Goal: Task Accomplishment & Management: Manage account settings

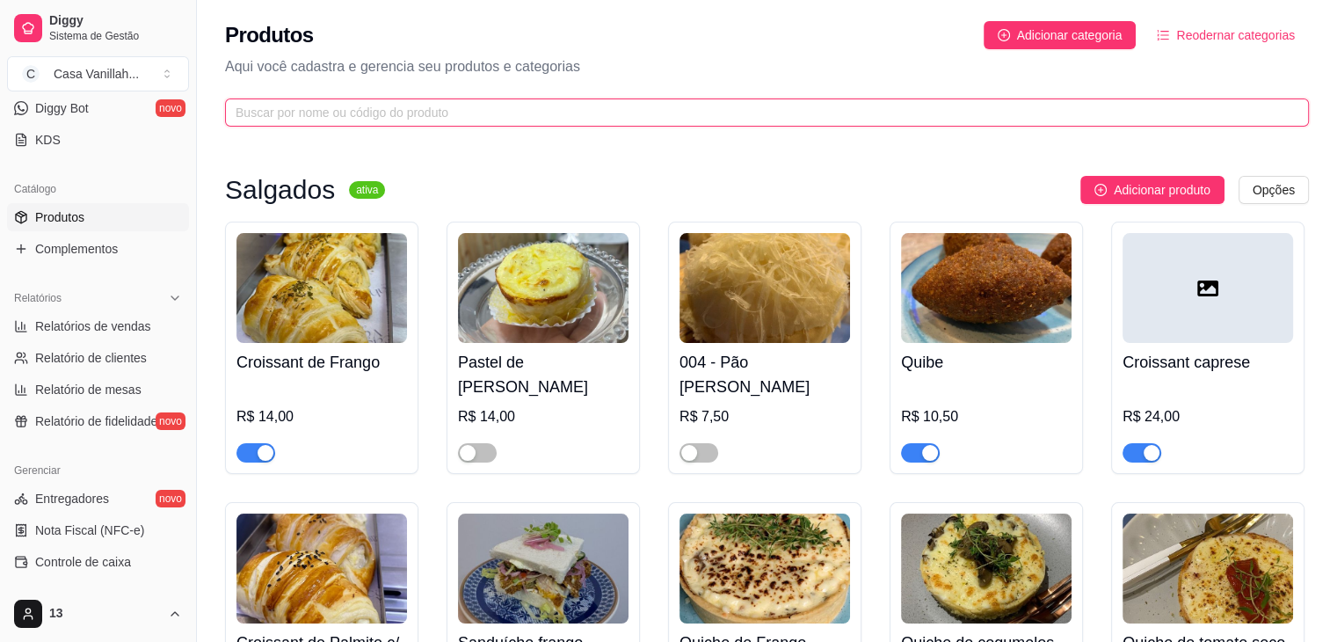
click at [462, 115] on input "text" at bounding box center [760, 112] width 1049 height 19
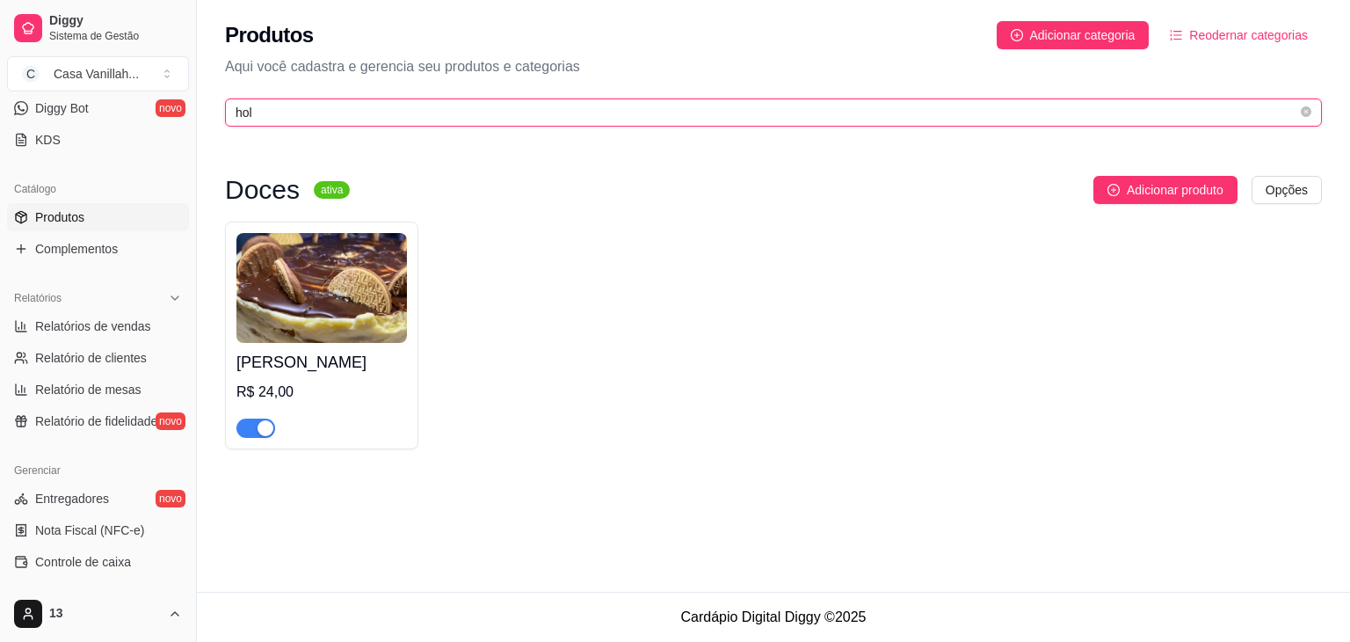
type input "hol"
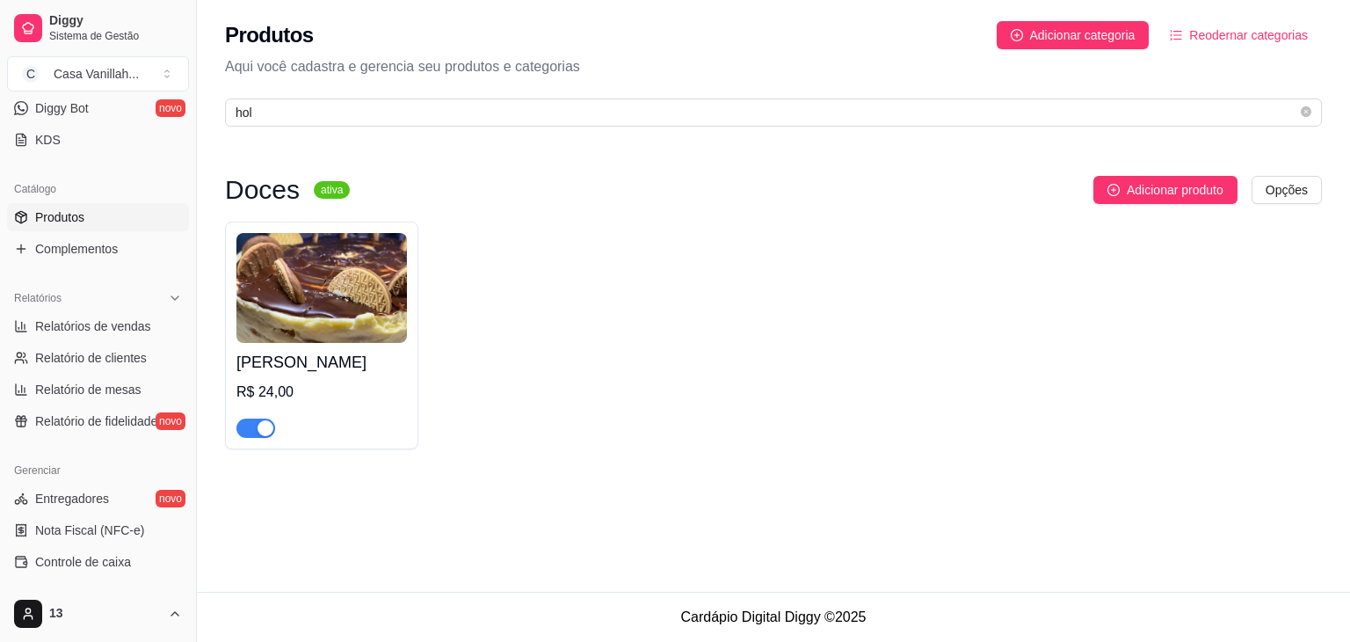
click at [267, 427] on div "button" at bounding box center [266, 428] width 16 height 16
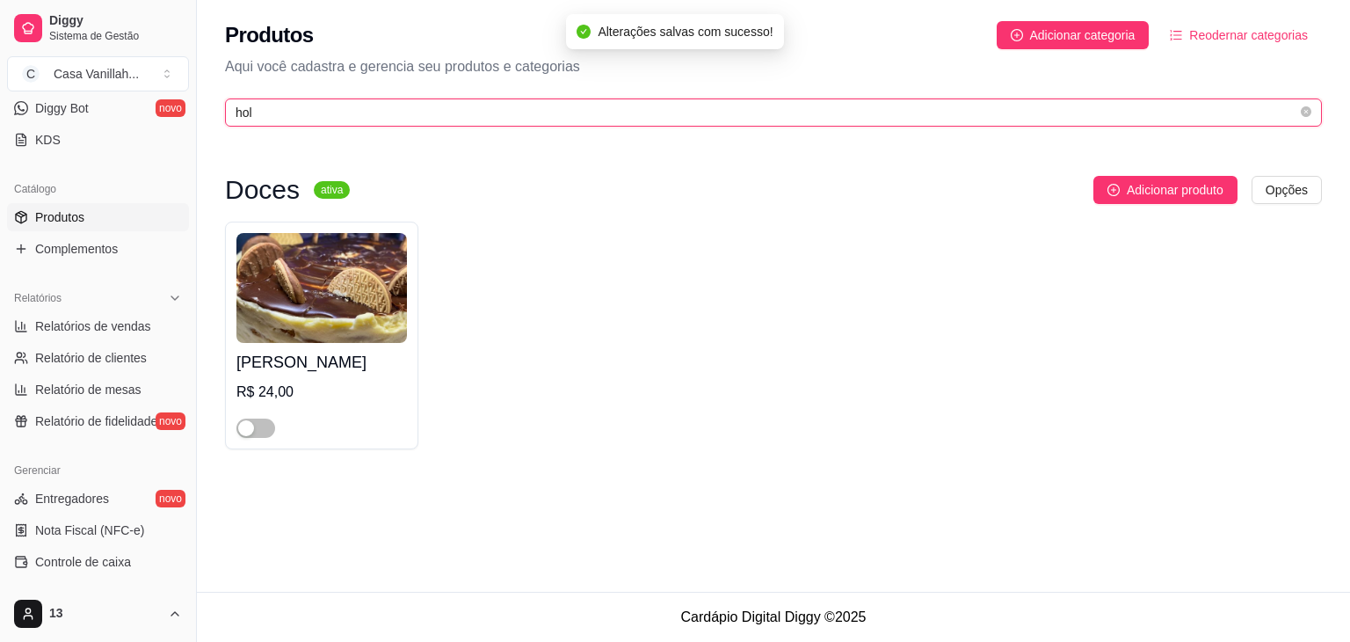
click at [339, 105] on input "hol" at bounding box center [767, 112] width 1062 height 19
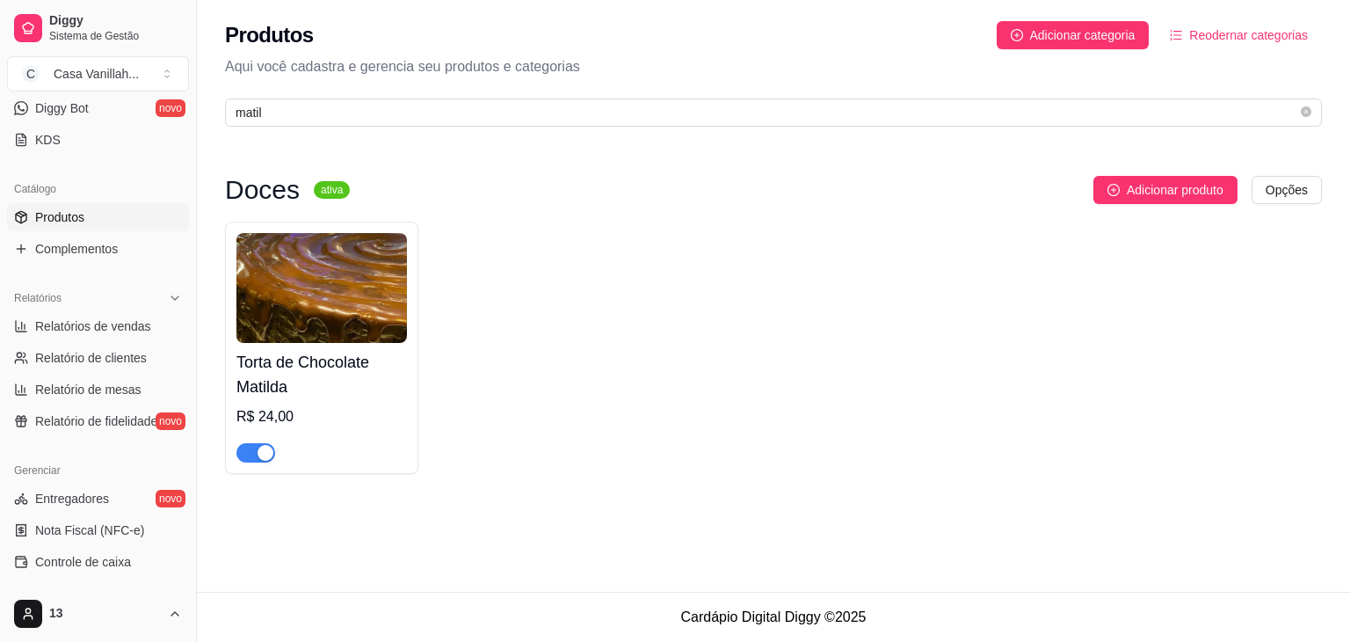
click at [267, 454] on div "button" at bounding box center [266, 453] width 16 height 16
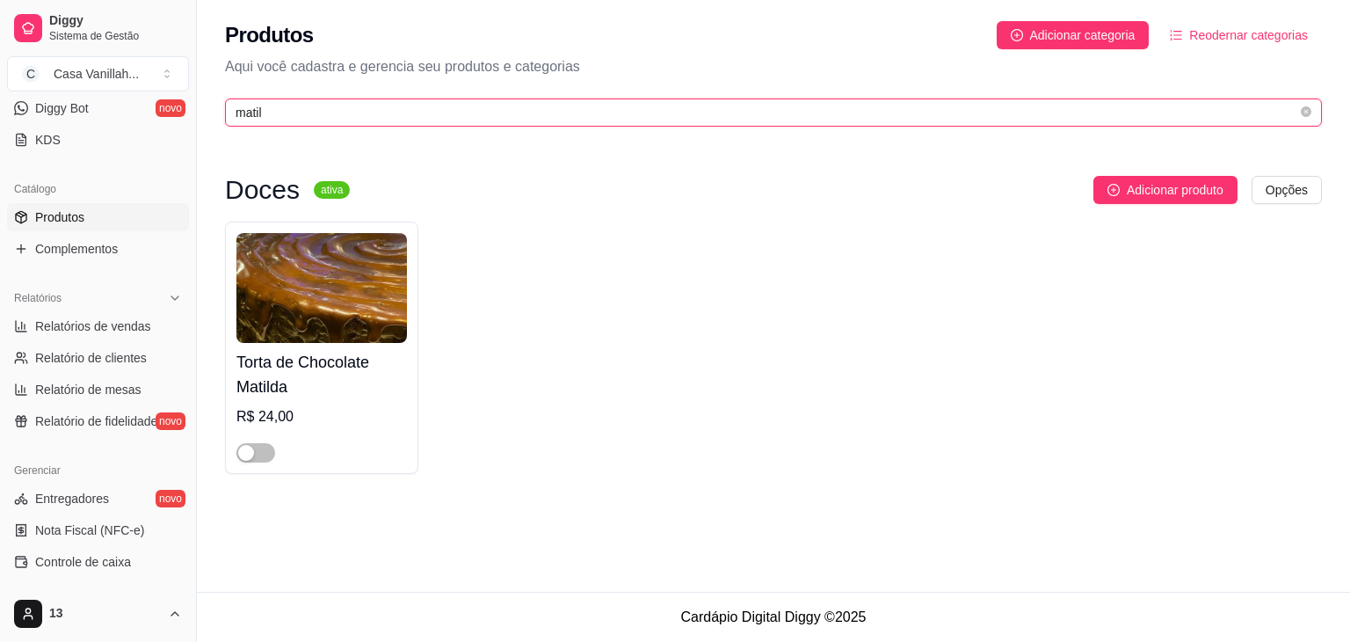
click at [422, 113] on input "matil" at bounding box center [767, 112] width 1062 height 19
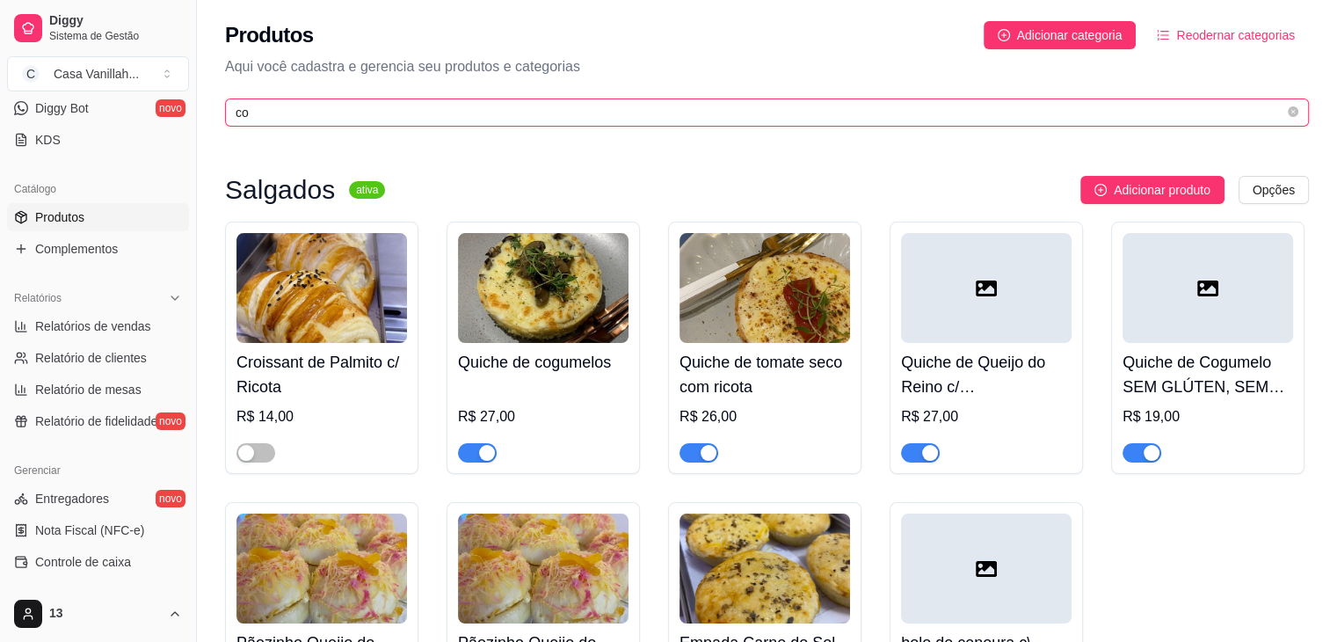
type input "c"
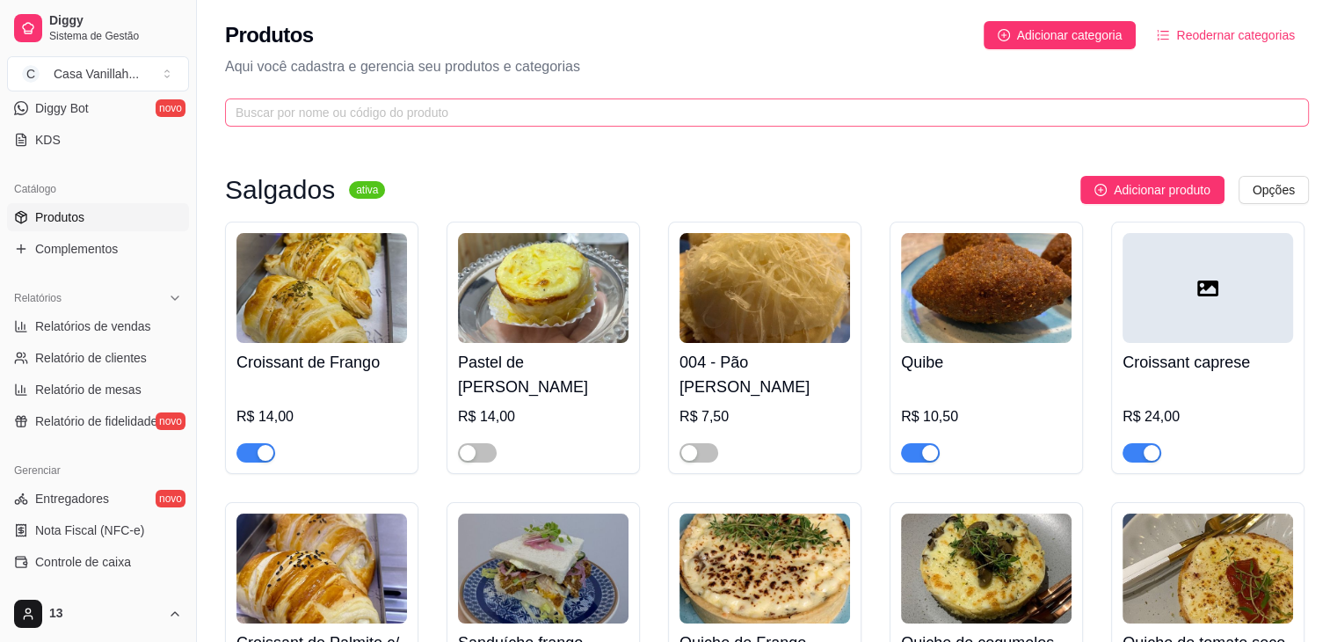
drag, startPoint x: 547, startPoint y: 123, endPoint x: 547, endPoint y: 107, distance: 15.8
click at [547, 118] on span at bounding box center [767, 112] width 1084 height 28
click at [547, 105] on input "text" at bounding box center [760, 112] width 1049 height 19
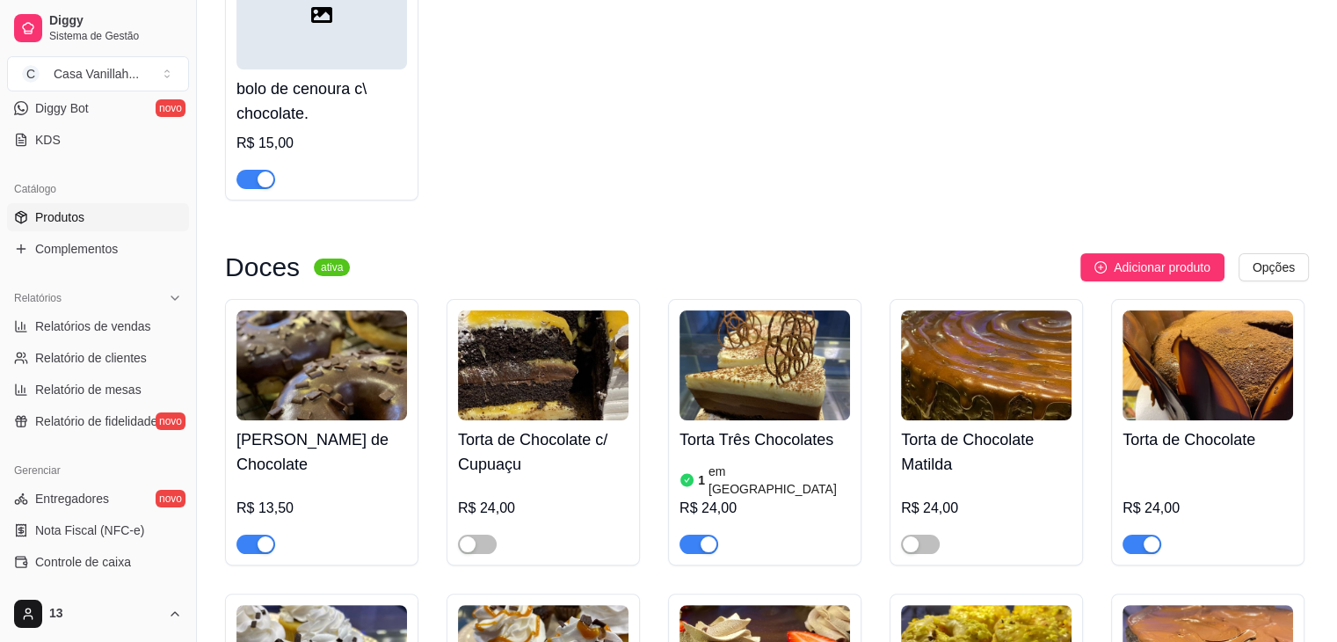
scroll to position [615, 0]
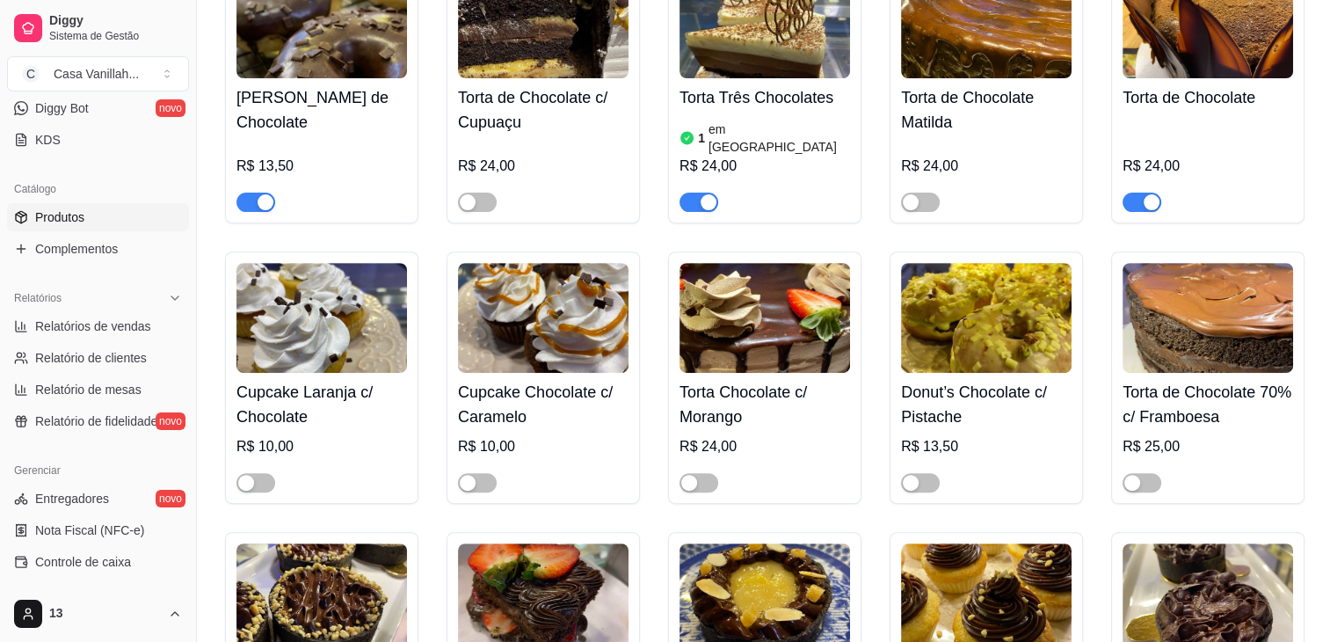
click at [1145, 194] on div "button" at bounding box center [1152, 202] width 16 height 16
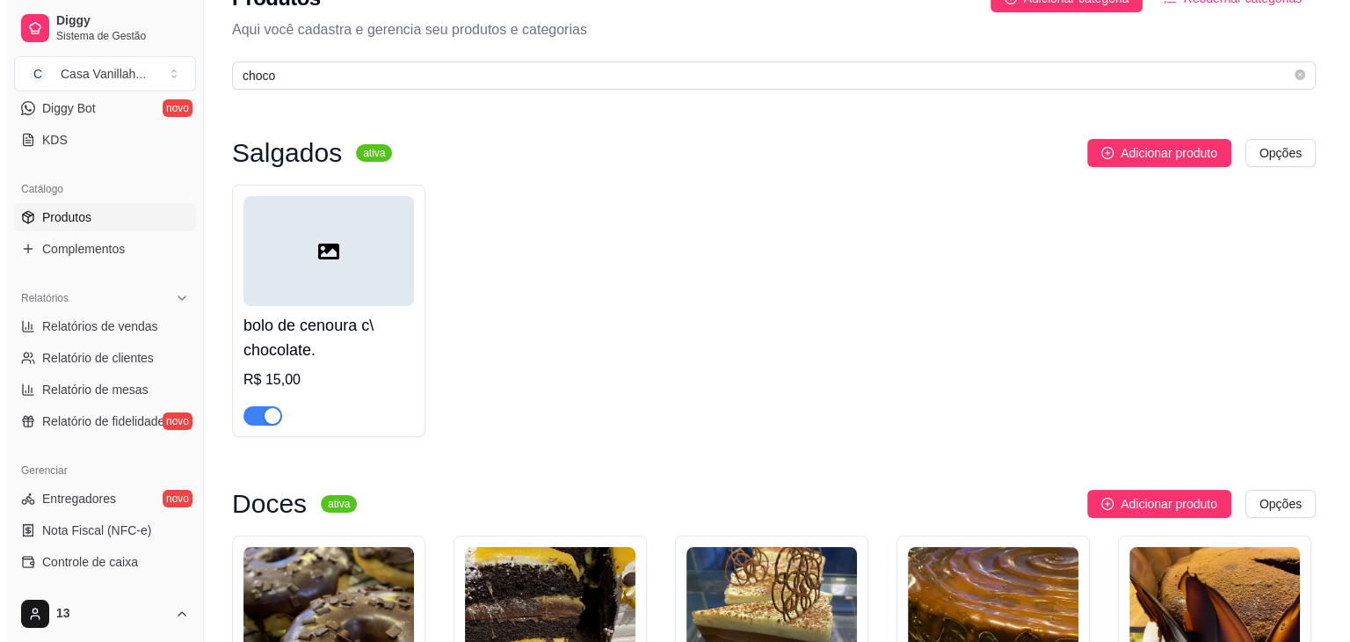
scroll to position [0, 0]
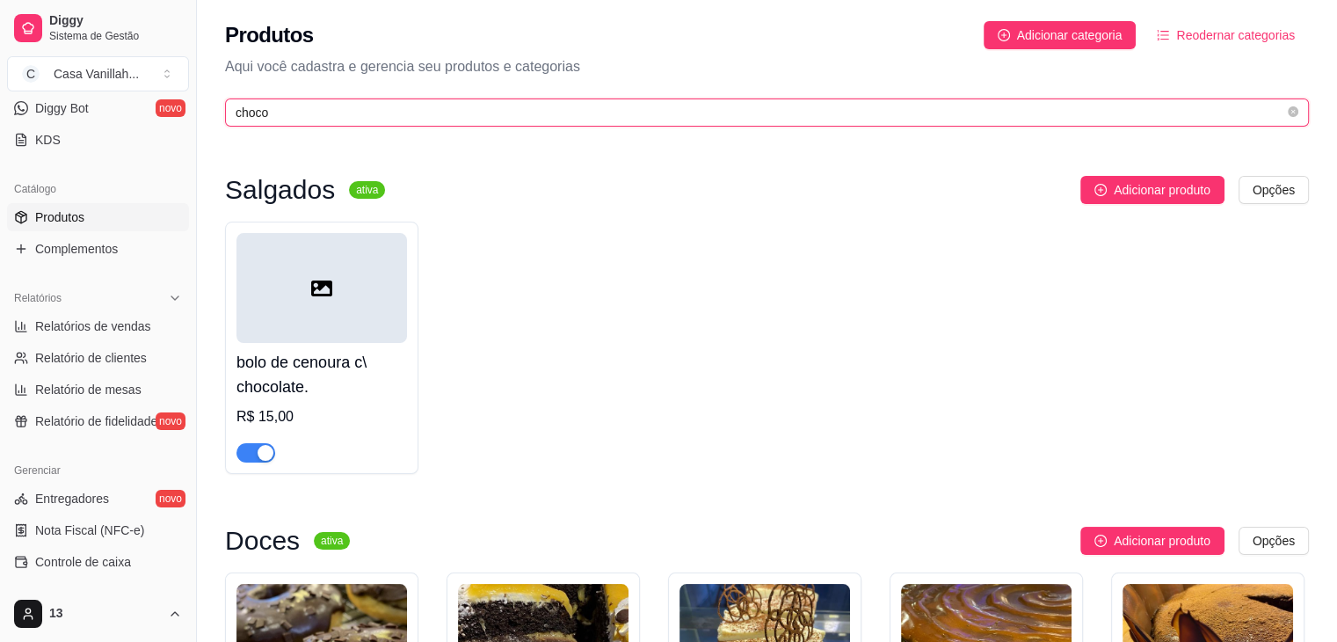
click at [468, 110] on input "choco" at bounding box center [760, 112] width 1049 height 19
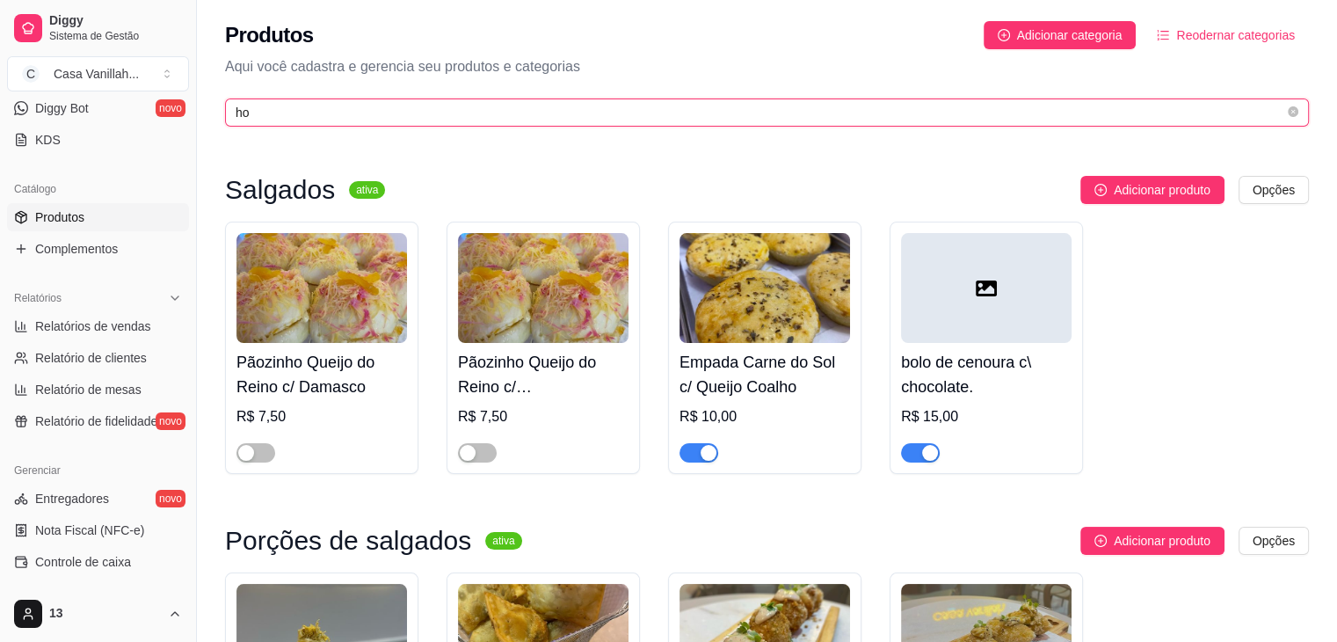
type input "h"
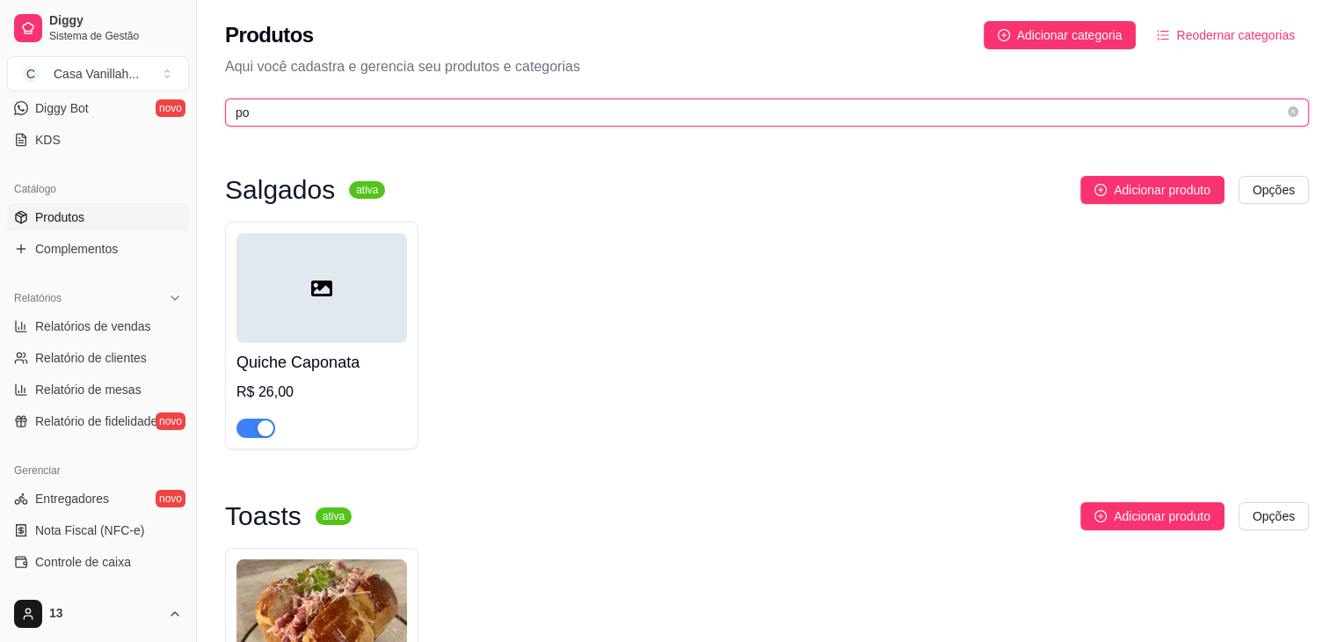
type input "p"
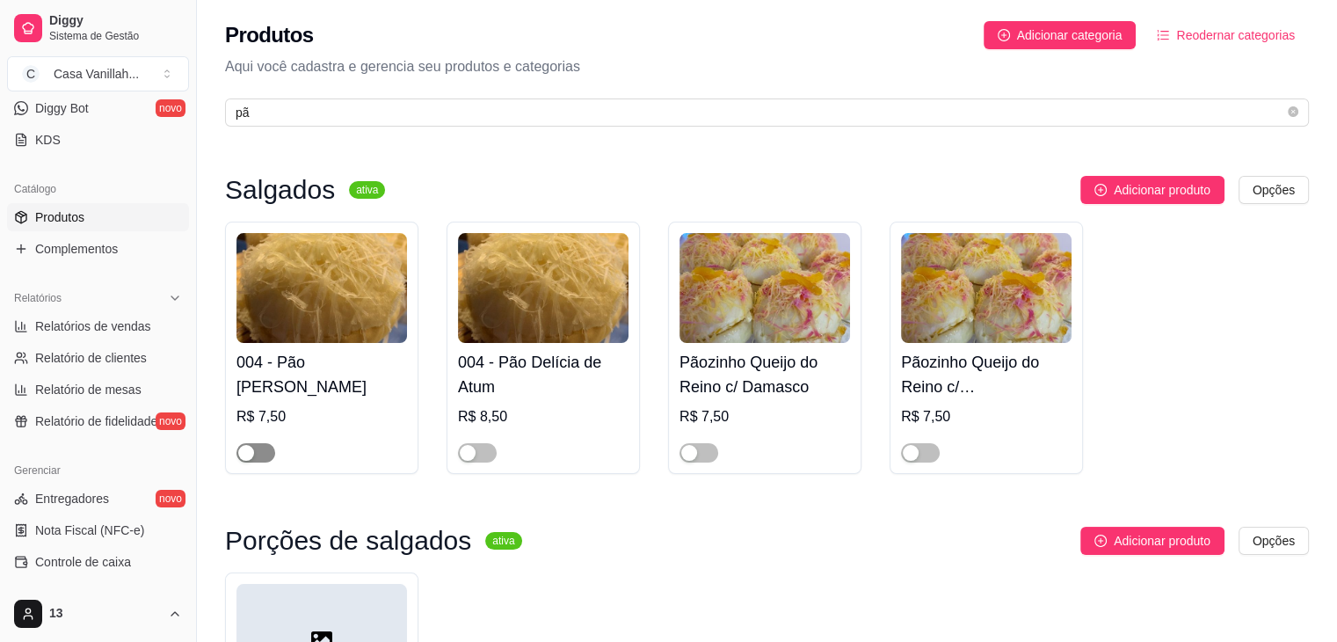
click at [246, 452] on div "button" at bounding box center [246, 453] width 16 height 16
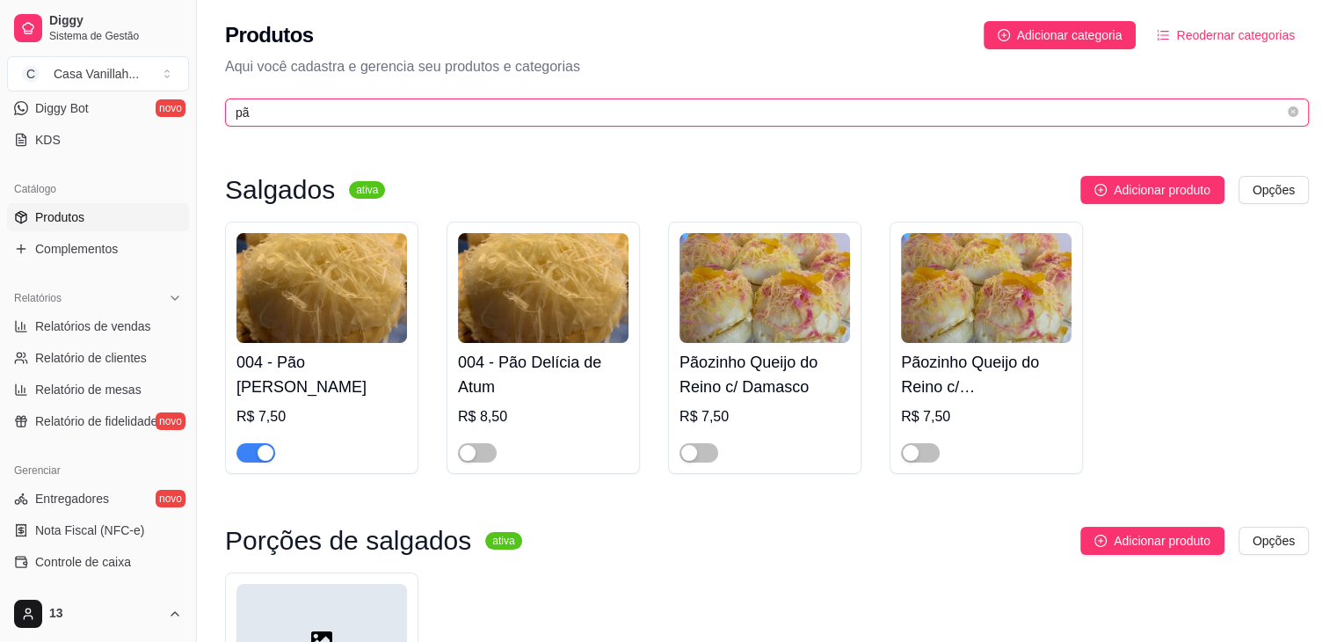
drag, startPoint x: 270, startPoint y: 111, endPoint x: 214, endPoint y: 111, distance: 56.3
click at [214, 111] on div "Produtos Adicionar categoria Reodernar categorias Aqui você cadastra e gerencia…" at bounding box center [767, 68] width 1140 height 137
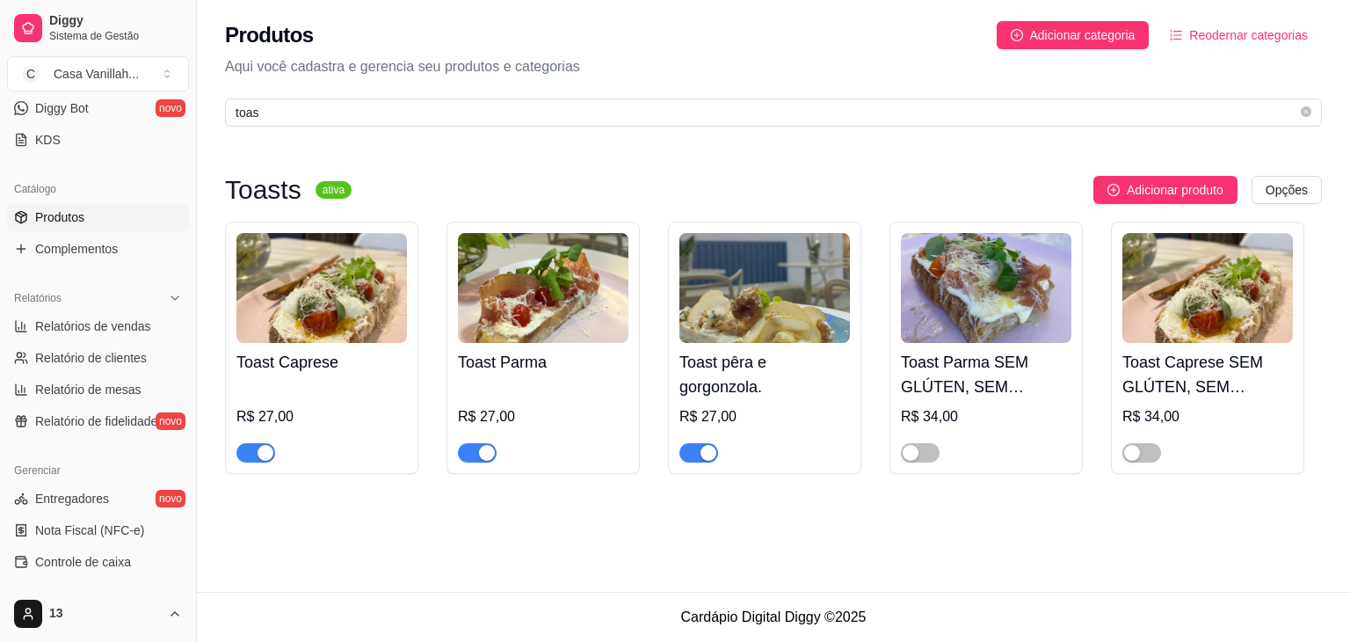
click at [682, 458] on span "button" at bounding box center [699, 452] width 39 height 19
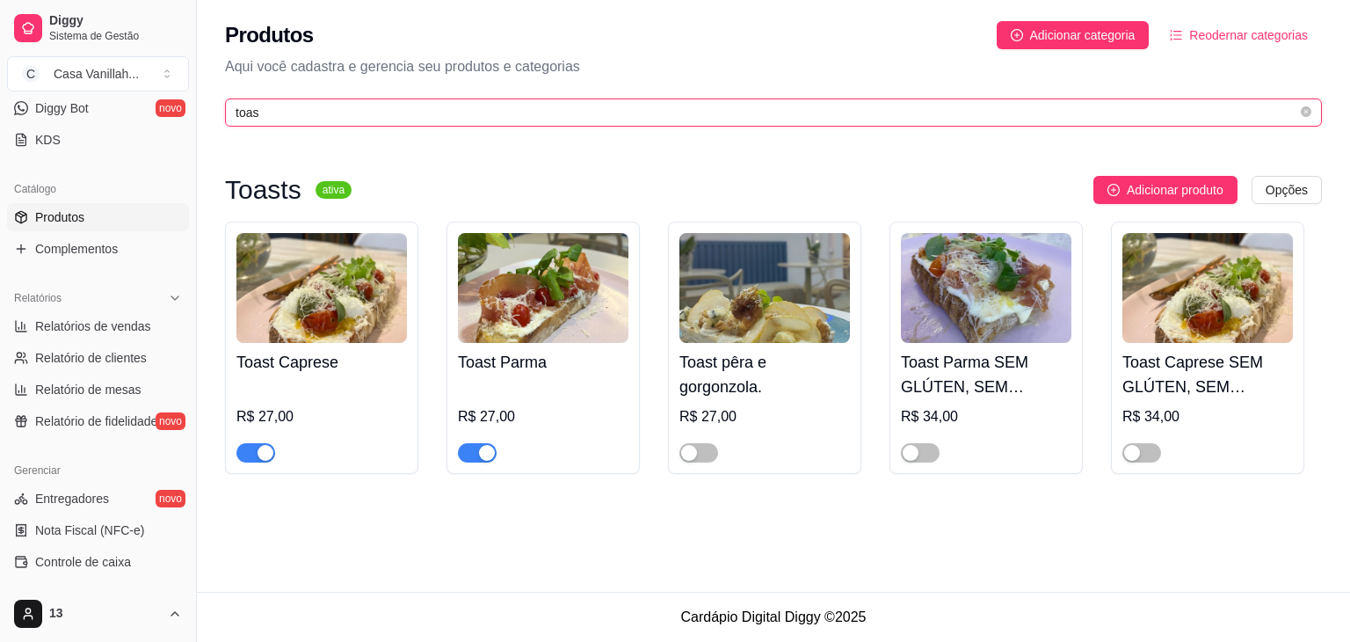
click at [851, 119] on input "toas" at bounding box center [767, 112] width 1062 height 19
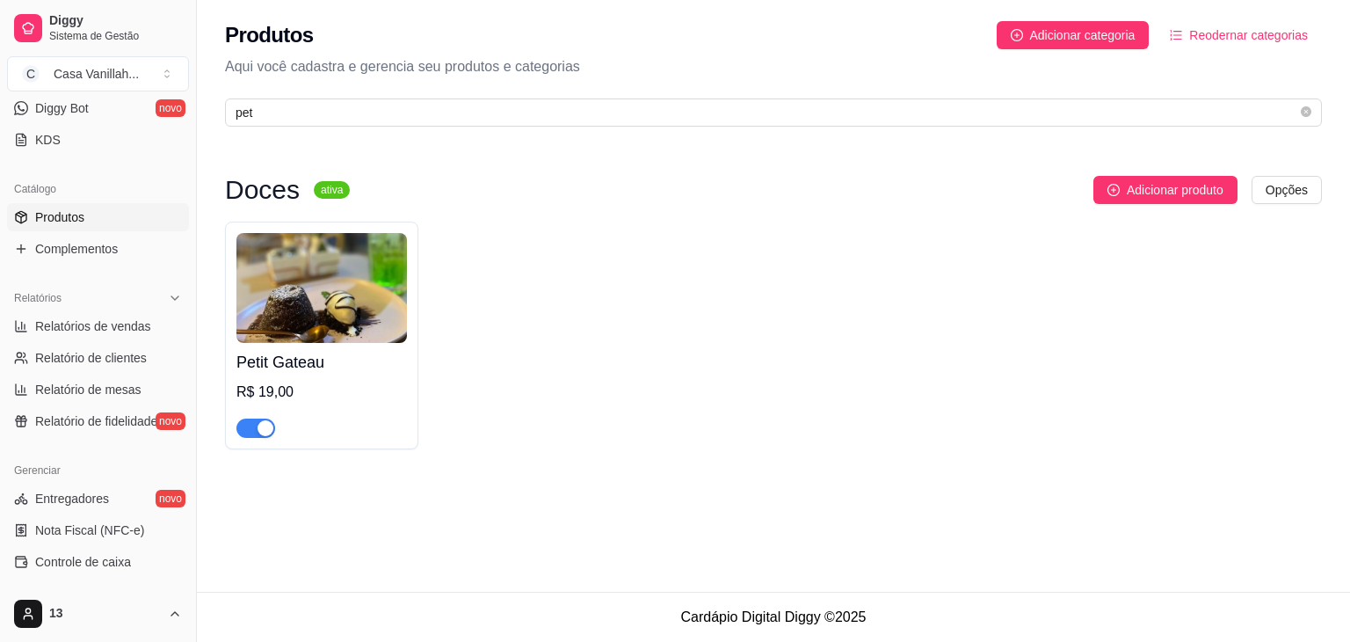
click at [250, 437] on span "button" at bounding box center [255, 427] width 39 height 19
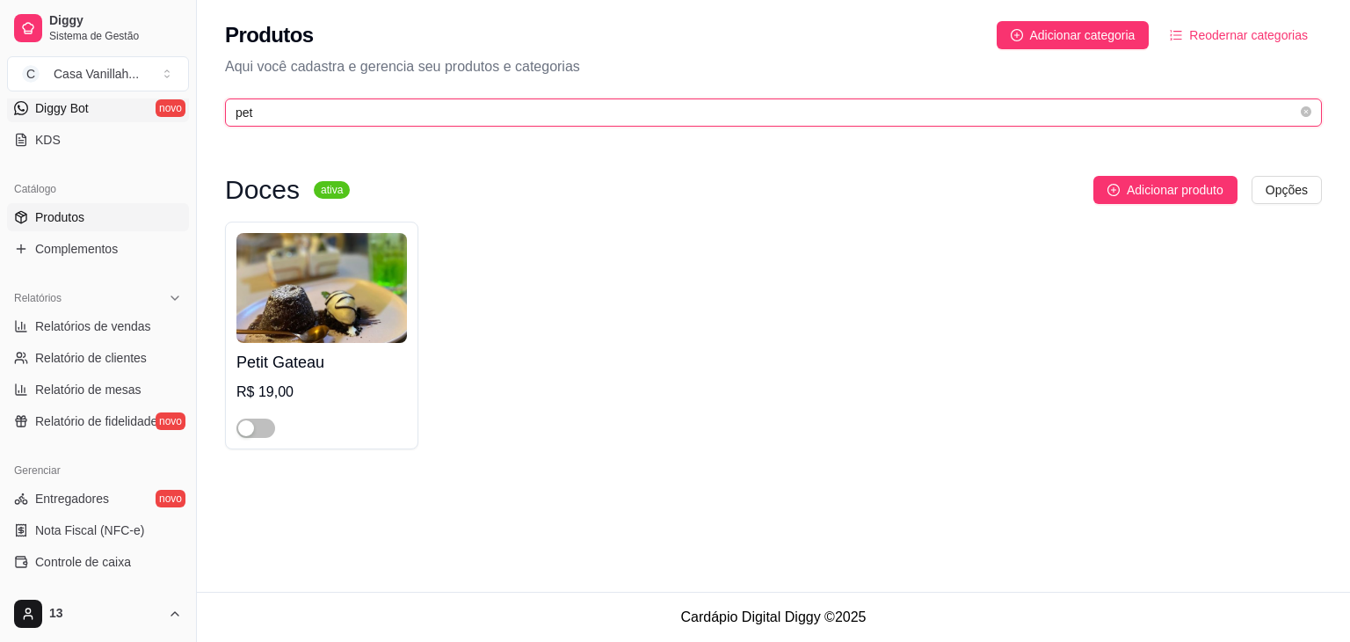
drag, startPoint x: 347, startPoint y: 118, endPoint x: 17, endPoint y: 98, distance: 331.2
click at [17, 98] on div "Diggy Sistema de Gestão C Casa Vanillah ... Loja aberta Diggy Pro até 17/09 Ace…" at bounding box center [675, 321] width 1350 height 642
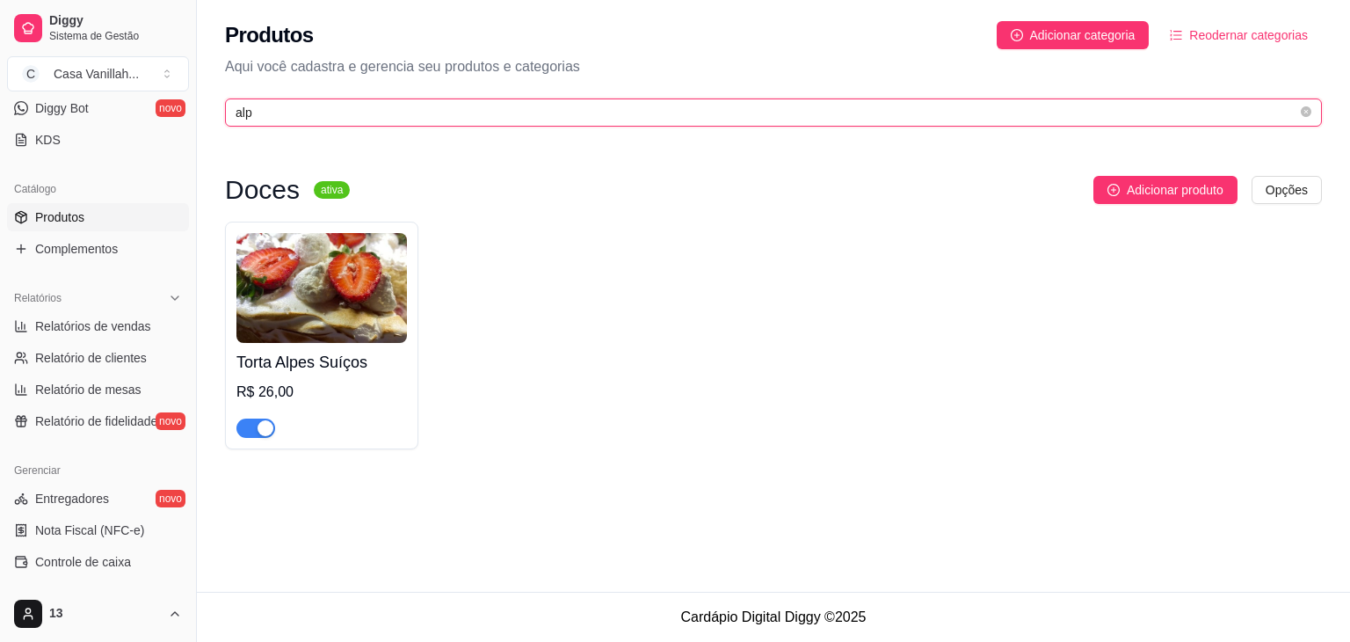
type input "alp"
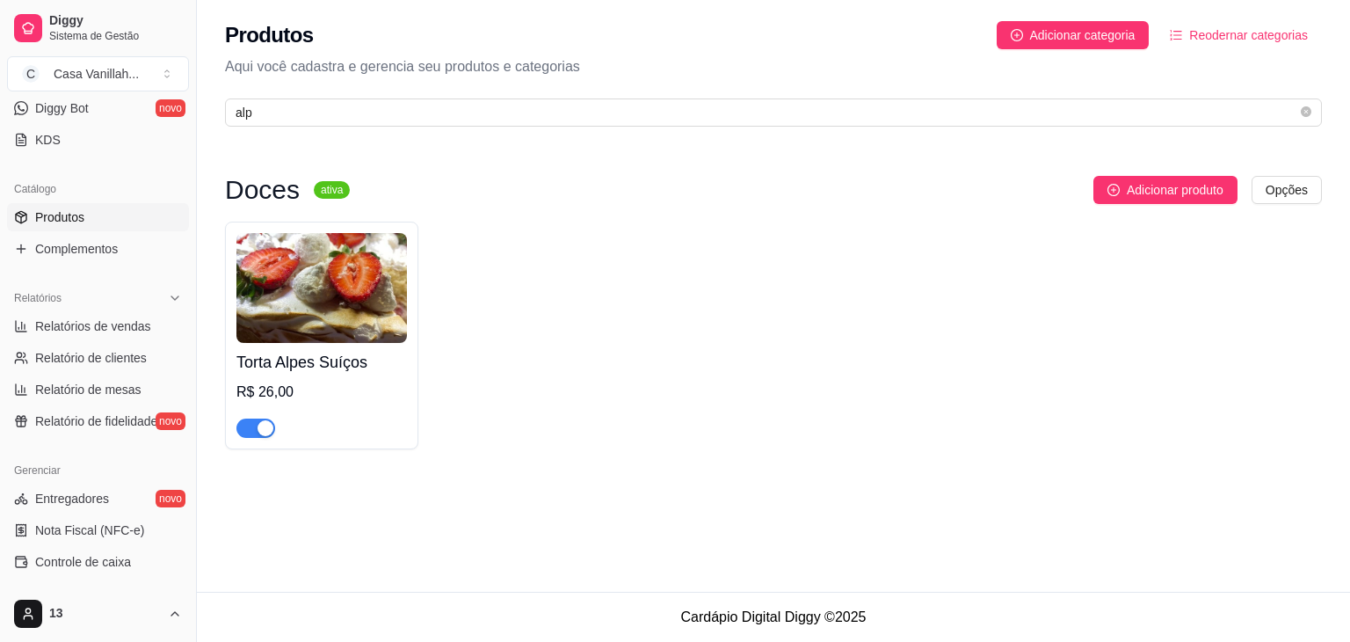
click at [264, 433] on div "button" at bounding box center [266, 428] width 16 height 16
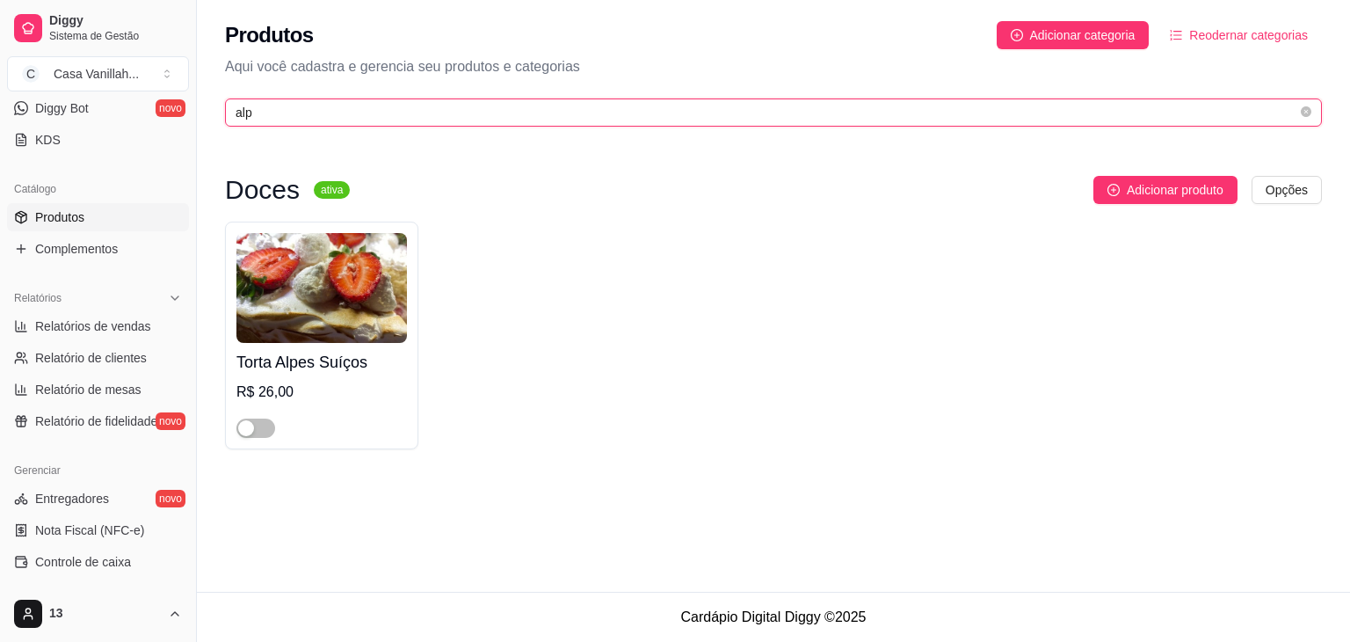
click at [460, 106] on input "alp" at bounding box center [767, 112] width 1062 height 19
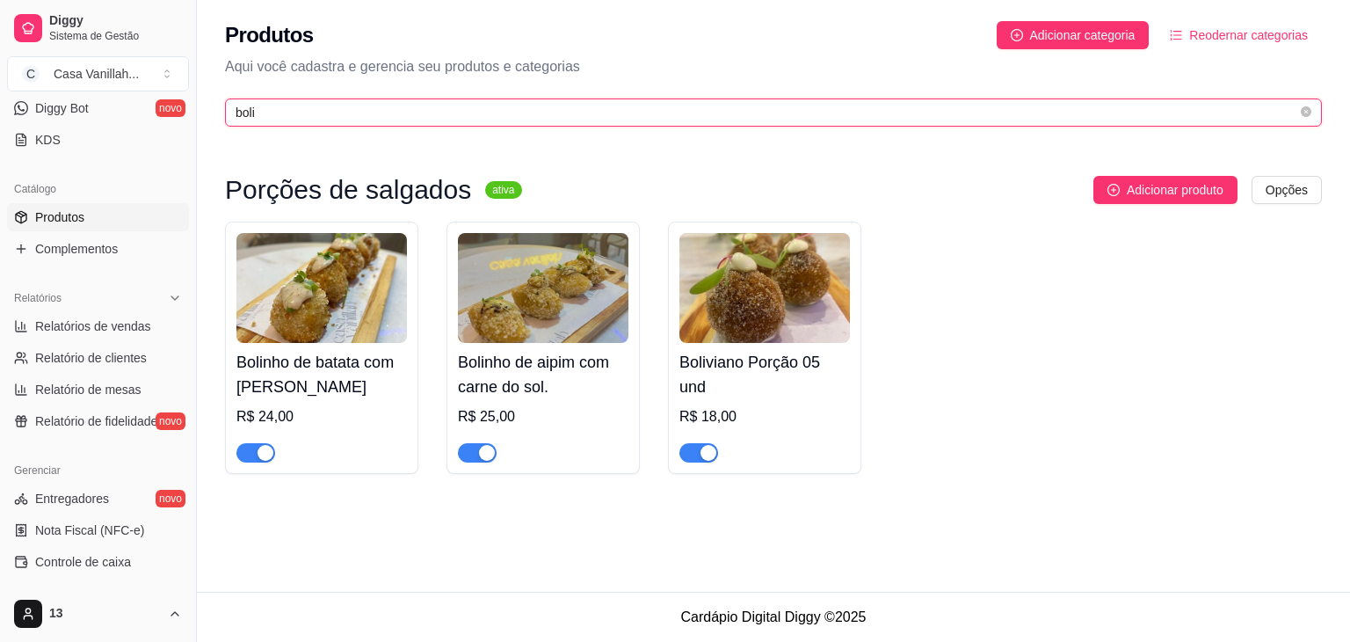
type input "boli"
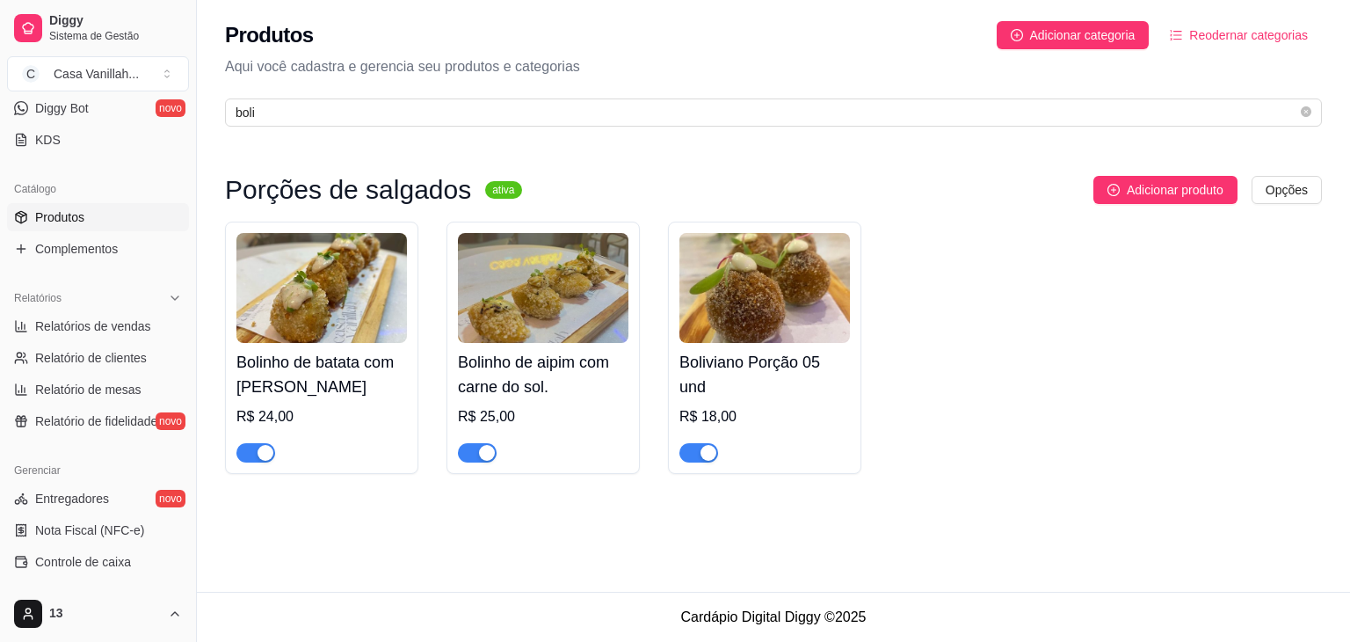
click at [245, 455] on span "button" at bounding box center [255, 452] width 39 height 19
